Goal: Information Seeking & Learning: Learn about a topic

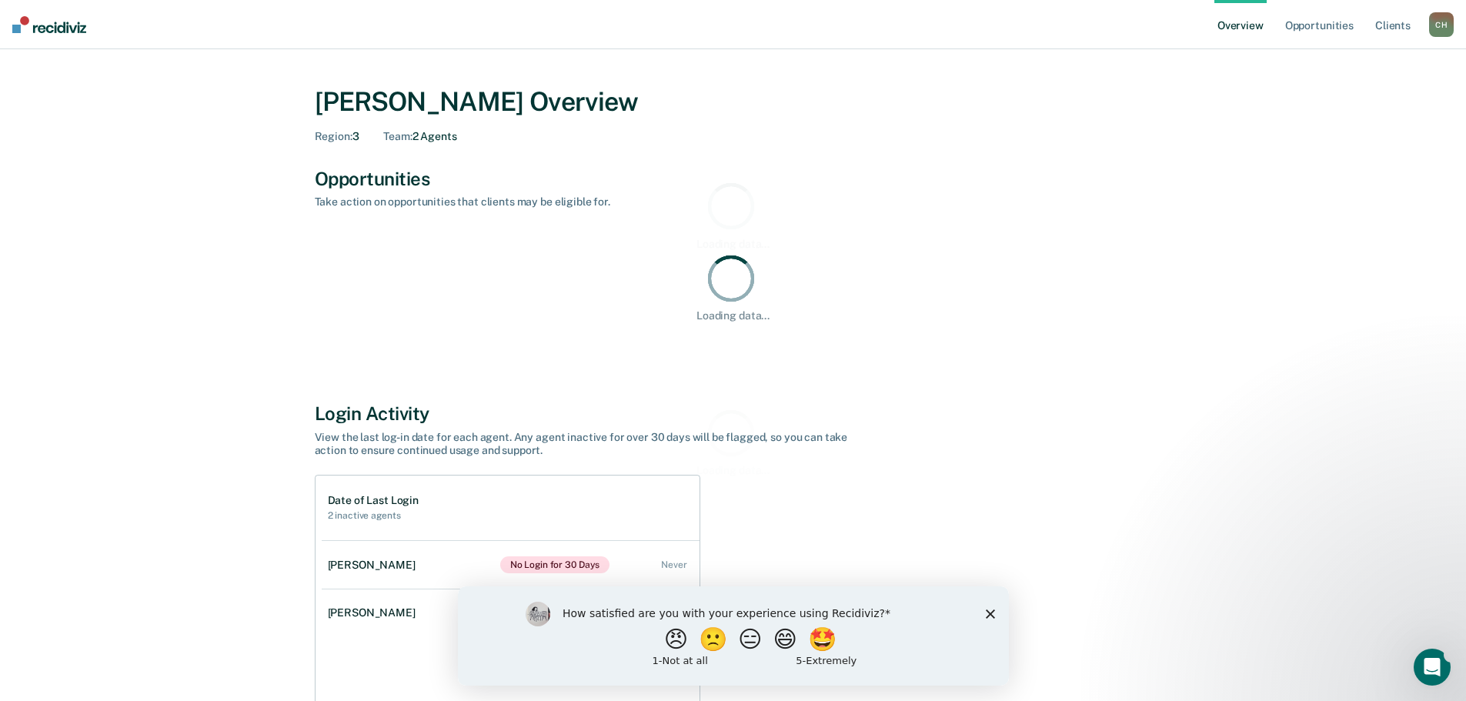
click at [997, 608] on div "How satisfied are you with your experience using Recidiviz? 😠 🙁 😑 😄 🤩 1 - Not a…" at bounding box center [732, 635] width 551 height 99
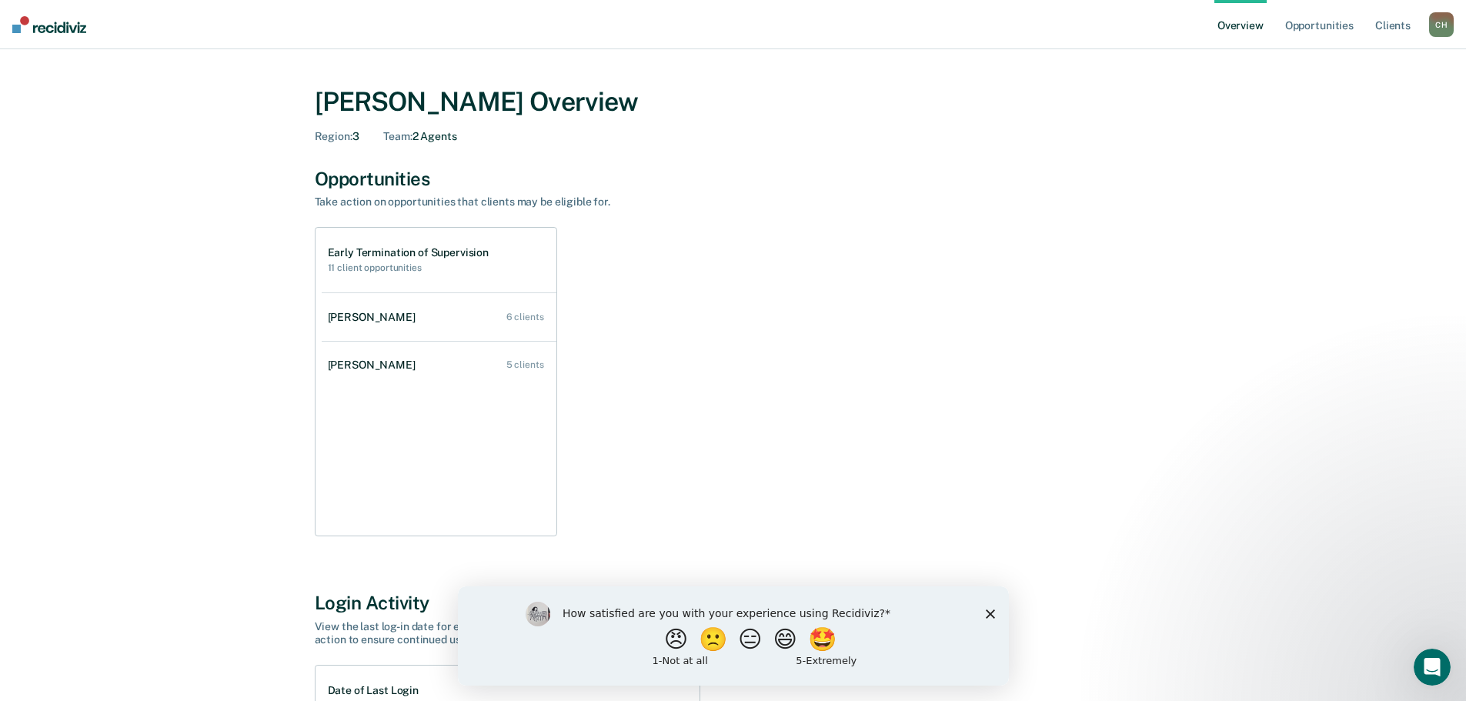
click at [987, 620] on div "How satisfied are you with your experience using Recidiviz? 😠 🙁 😑 😄 🤩 1 - Not a…" at bounding box center [732, 635] width 551 height 99
click at [991, 612] on polygon "Close survey" at bounding box center [989, 613] width 9 height 9
